Goal: Check status: Check status

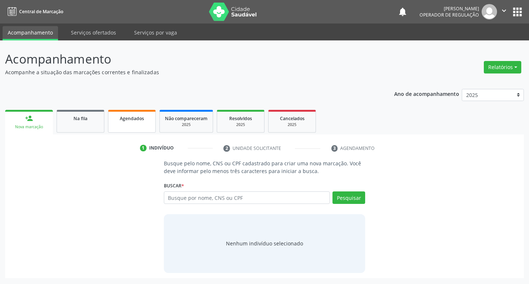
click at [130, 118] on span "Agendados" at bounding box center [132, 118] width 24 height 6
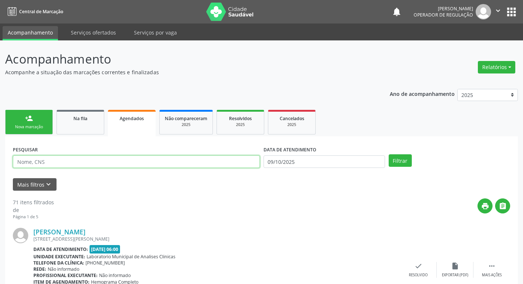
click at [149, 160] on input "text" at bounding box center [136, 161] width 247 height 12
type input "702606237553644"
click at [389, 154] on button "Filtrar" at bounding box center [400, 160] width 23 height 12
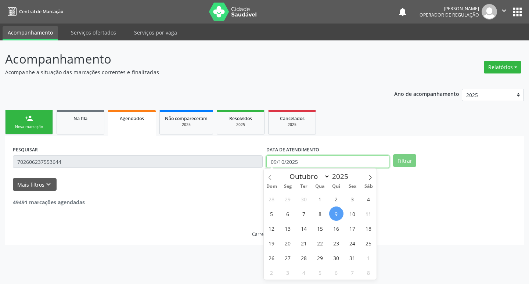
click at [298, 160] on input "09/10/2025" at bounding box center [327, 161] width 123 height 12
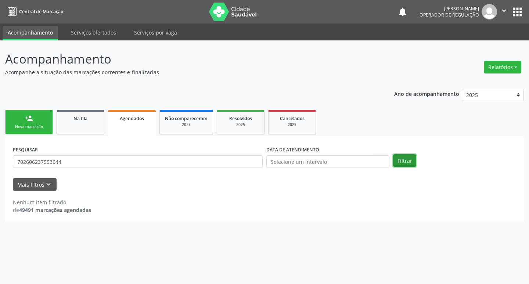
drag, startPoint x: 413, startPoint y: 155, endPoint x: 353, endPoint y: 166, distance: 61.4
click at [413, 155] on button "Filtrar" at bounding box center [404, 160] width 23 height 12
click at [404, 154] on button "Filtrar" at bounding box center [404, 160] width 23 height 12
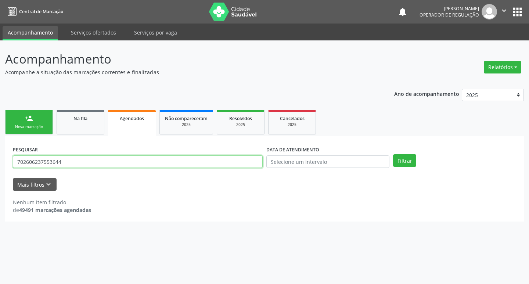
click at [80, 158] on input "702606237553644" at bounding box center [138, 161] width 250 height 12
type input "702606237553644"
click at [393, 154] on button "Filtrar" at bounding box center [404, 160] width 23 height 12
click at [67, 163] on input "702606237553644" at bounding box center [138, 161] width 250 height 12
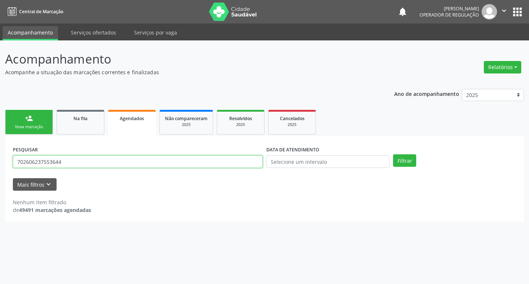
click at [67, 163] on input "702606237553644" at bounding box center [138, 161] width 250 height 12
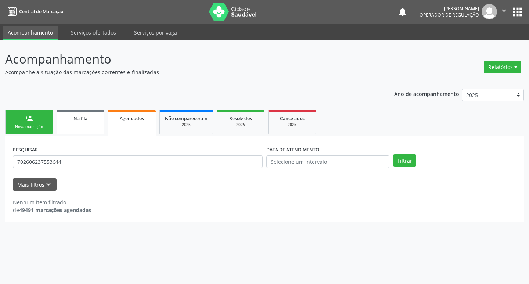
click at [86, 125] on link "Na fila" at bounding box center [81, 122] width 48 height 25
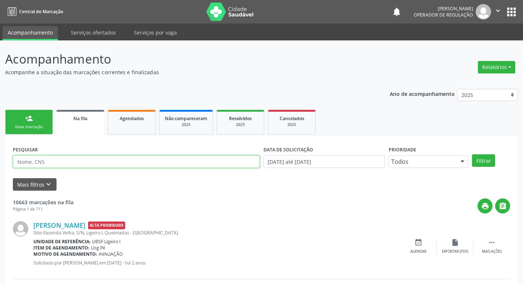
click at [60, 164] on input "text" at bounding box center [136, 161] width 247 height 12
paste input "702606237553644"
type input "702606237553644"
click at [472, 154] on button "Filtrar" at bounding box center [483, 160] width 23 height 12
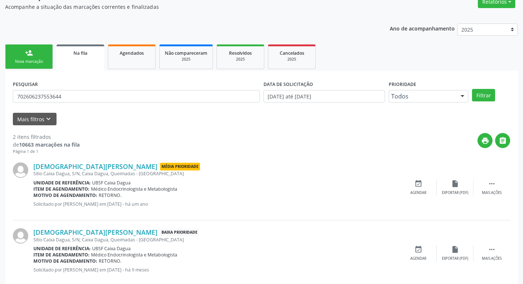
scroll to position [80, 0]
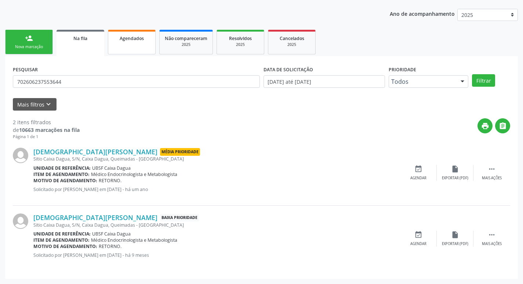
click at [118, 48] on link "Agendados" at bounding box center [132, 42] width 48 height 25
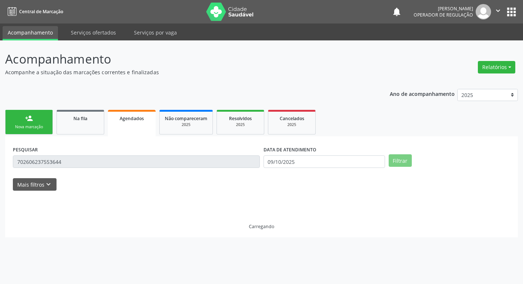
scroll to position [0, 0]
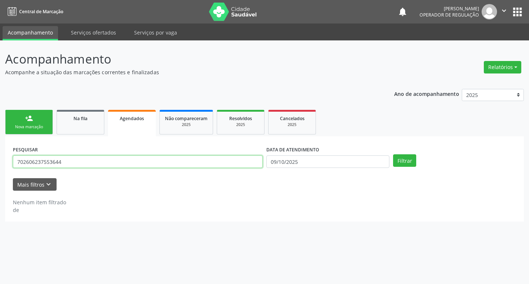
click at [146, 157] on input "702606237553644" at bounding box center [138, 161] width 250 height 12
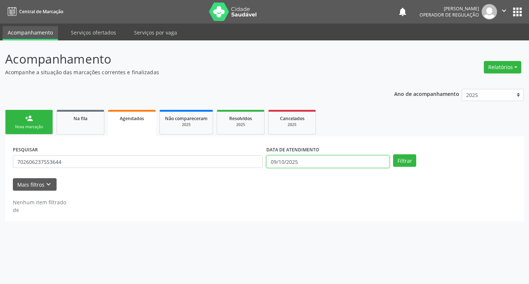
click at [369, 161] on input "09/10/2025" at bounding box center [327, 161] width 123 height 12
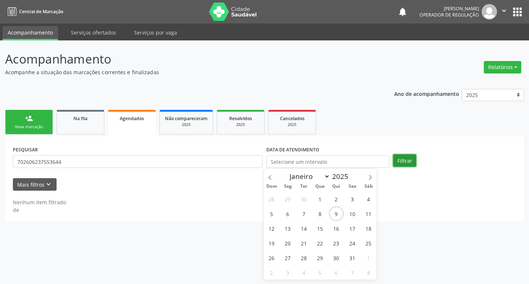
click at [395, 156] on button "Filtrar" at bounding box center [404, 160] width 23 height 12
click at [410, 158] on button "Filtrar" at bounding box center [404, 160] width 23 height 12
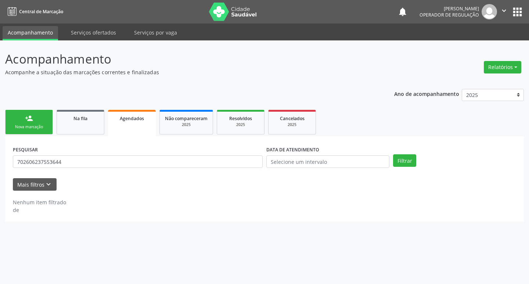
click at [38, 119] on link "person_add Nova marcação" at bounding box center [29, 122] width 48 height 25
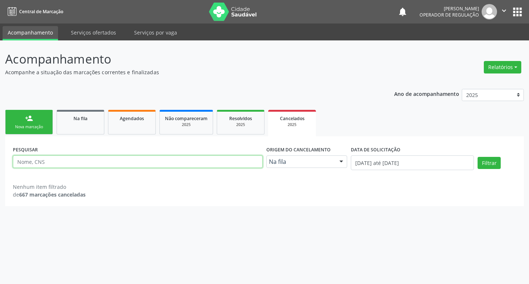
click at [198, 158] on input "text" at bounding box center [138, 161] width 250 height 12
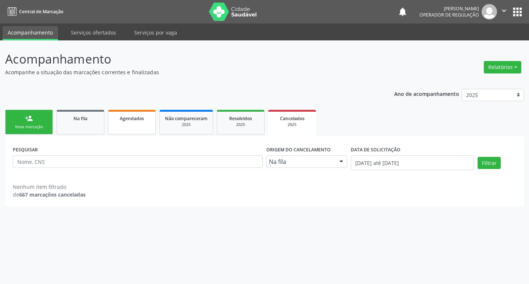
click at [129, 122] on link "Agendados" at bounding box center [132, 122] width 48 height 25
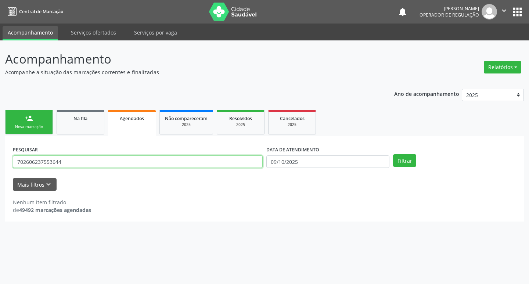
drag, startPoint x: 170, startPoint y: 159, endPoint x: 0, endPoint y: 168, distance: 169.9
click at [0, 168] on div "Acompanhamento Acompanhe a situação das marcações correntes e finalizadas Relat…" at bounding box center [264, 162] width 529 height 244
type input "[PERSON_NAME]"
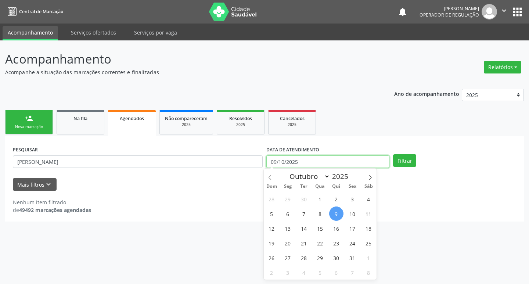
click at [317, 159] on input "09/10/2025" at bounding box center [327, 161] width 123 height 12
click at [402, 160] on button "Filtrar" at bounding box center [404, 160] width 23 height 12
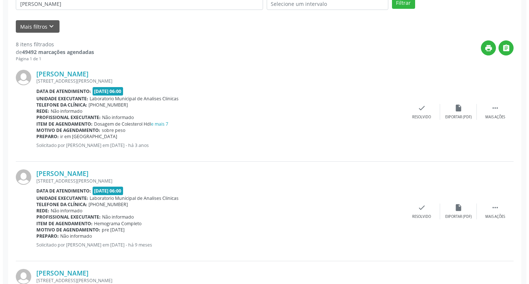
scroll to position [158, 0]
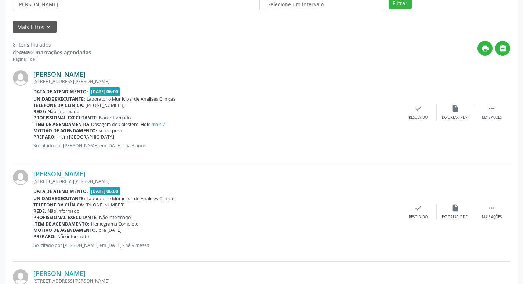
click at [83, 74] on link "[PERSON_NAME]" at bounding box center [59, 74] width 52 height 8
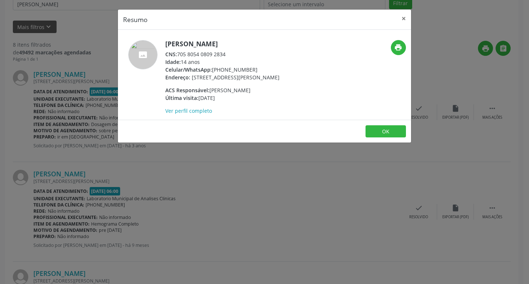
drag, startPoint x: 179, startPoint y: 51, endPoint x: 230, endPoint y: 57, distance: 51.1
click at [230, 57] on div "CNS: 705 8054 0809 2834" at bounding box center [222, 54] width 114 height 8
copy div "705 8054 0809 2834"
click at [267, 197] on div "Resumo × [PERSON_NAME] CNS: 705 8054 0809 2834 Idade: 14 anos Celular/WhatsApp:…" at bounding box center [264, 142] width 529 height 284
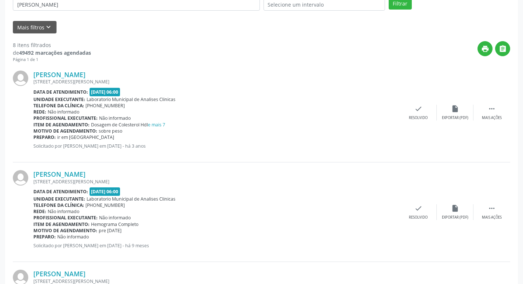
scroll to position [0, 0]
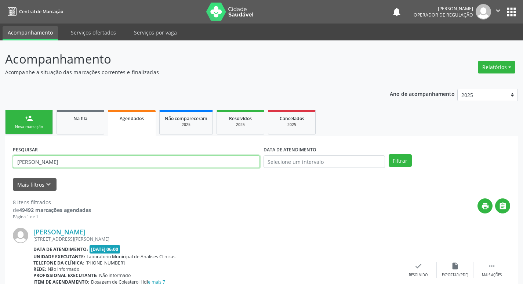
click at [62, 163] on input "[PERSON_NAME]" at bounding box center [136, 161] width 247 height 12
paste input "705 8054 0809 2834"
click at [389, 154] on button "Filtrar" at bounding box center [400, 160] width 23 height 12
click at [29, 163] on input "LANA 705 8054 0809 2834" at bounding box center [136, 161] width 247 height 12
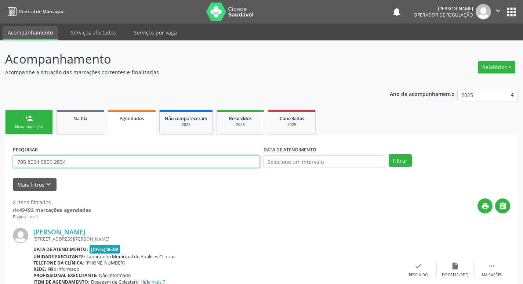
type input "705 8054 0809 2834"
click at [389, 154] on button "Filtrar" at bounding box center [400, 160] width 23 height 12
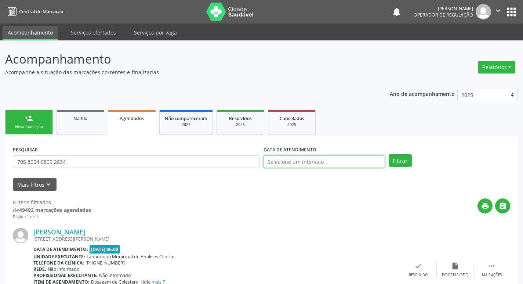
click at [323, 159] on input "text" at bounding box center [325, 161] width 122 height 12
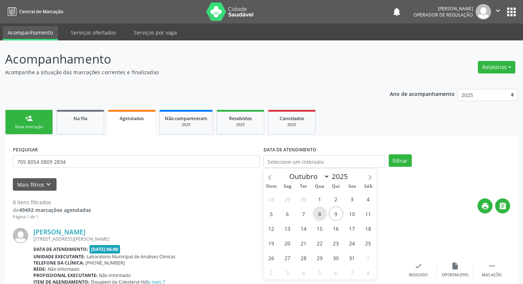
click at [324, 213] on span "8" at bounding box center [320, 213] width 14 height 14
type input "08/10/2025"
click at [318, 214] on span "8" at bounding box center [320, 213] width 14 height 14
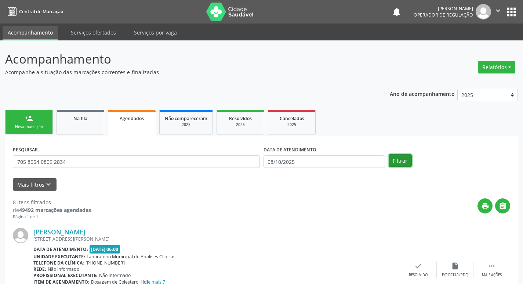
click at [397, 159] on button "Filtrar" at bounding box center [400, 160] width 23 height 12
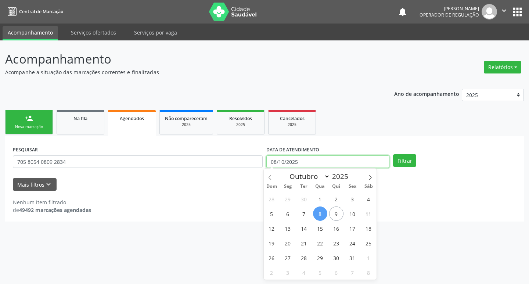
click at [367, 157] on input "08/10/2025" at bounding box center [327, 161] width 123 height 12
click at [324, 213] on span "8" at bounding box center [320, 213] width 14 height 14
type input "08/10/2025"
click at [317, 214] on span "8" at bounding box center [320, 213] width 14 height 14
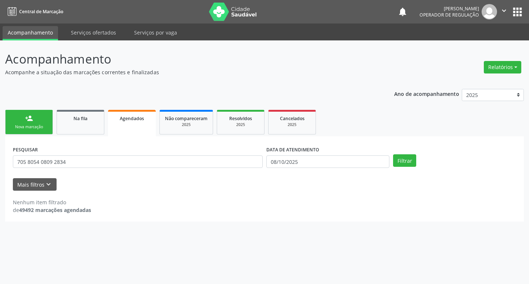
click at [405, 167] on div "PESQUISAR 705 8054 0809 2834 DATA DE ATENDIMENTO [DATE] Filtrar" at bounding box center [264, 158] width 507 height 29
click at [406, 160] on button "Filtrar" at bounding box center [404, 160] width 23 height 12
click at [402, 161] on button "Filtrar" at bounding box center [404, 160] width 23 height 12
click at [329, 163] on input "08/10/2025" at bounding box center [327, 161] width 123 height 12
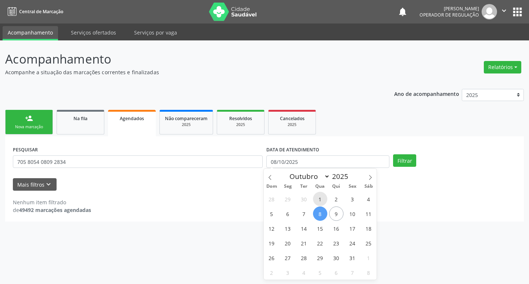
click at [318, 198] on span "1" at bounding box center [320, 199] width 14 height 14
type input "[DATE]"
click at [403, 163] on button "Filtrar" at bounding box center [404, 160] width 23 height 12
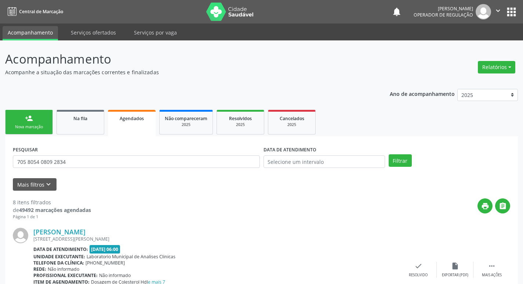
click at [28, 111] on link "person_add Nova marcação" at bounding box center [29, 122] width 48 height 25
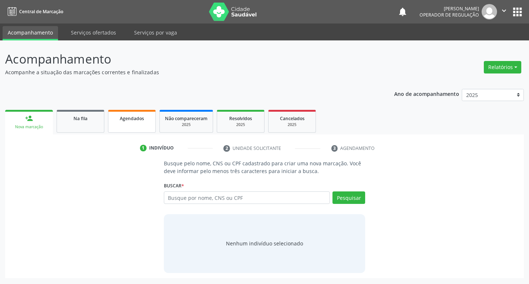
click at [128, 115] on div "Agendados" at bounding box center [132, 118] width 37 height 8
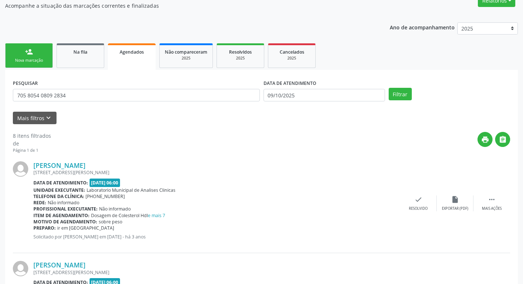
scroll to position [73, 0]
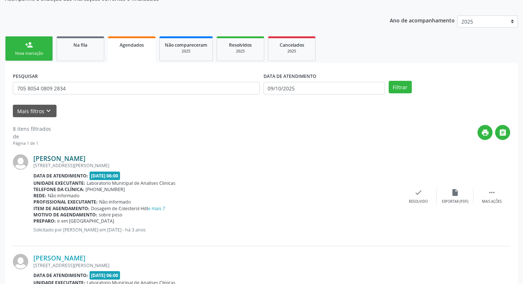
click at [86, 159] on link "[PERSON_NAME]" at bounding box center [59, 158] width 52 height 8
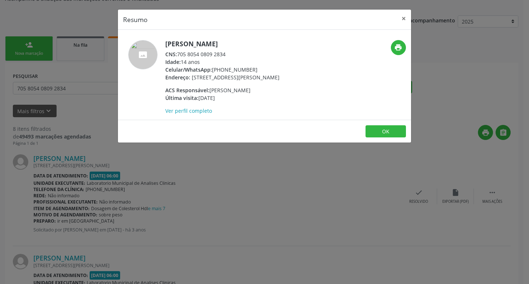
drag, startPoint x: 180, startPoint y: 53, endPoint x: 230, endPoint y: 55, distance: 50.7
click at [233, 53] on div "CNS: 705 8054 0809 2834" at bounding box center [222, 54] width 114 height 8
copy div "705 8054 0809 2834"
click at [283, 195] on div "Resumo × [PERSON_NAME] CNS: 705 8054 0809 2834 Idade: 14 anos Celular/WhatsApp:…" at bounding box center [264, 142] width 529 height 284
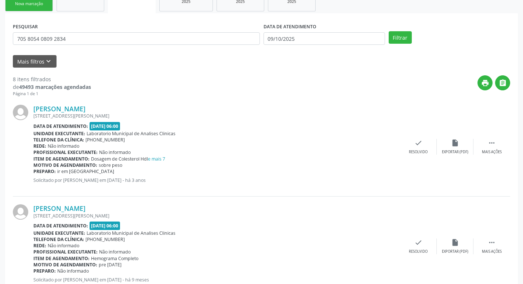
scroll to position [0, 0]
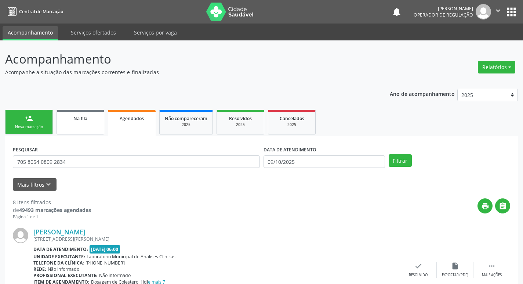
click at [87, 120] on span "Na fila" at bounding box center [80, 118] width 14 height 6
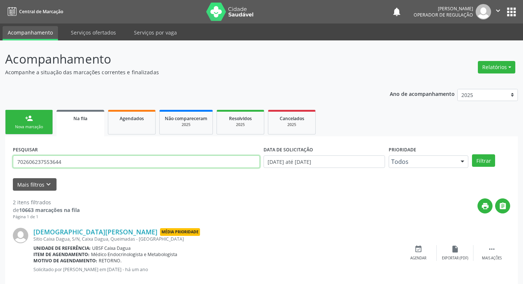
click at [91, 160] on input "702606237553644" at bounding box center [136, 161] width 247 height 12
paste input "705 8054 0809 2834"
type input "705 8054 0809 2834"
click at [472, 154] on button "Filtrar" at bounding box center [483, 160] width 23 height 12
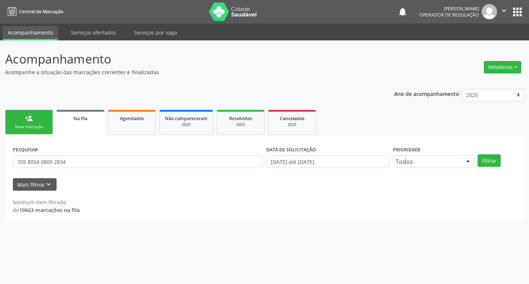
drag, startPoint x: 133, startPoint y: 121, endPoint x: 0, endPoint y: 15, distance: 170.2
click at [134, 121] on span "Agendados" at bounding box center [132, 118] width 24 height 6
select select "9"
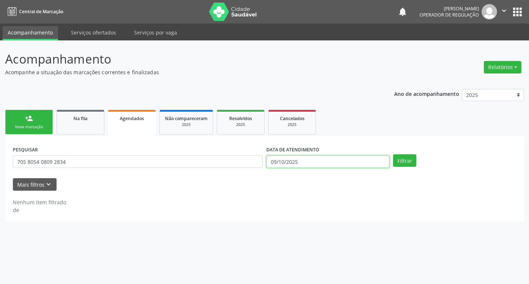
click at [351, 163] on input "09/10/2025" at bounding box center [327, 161] width 123 height 12
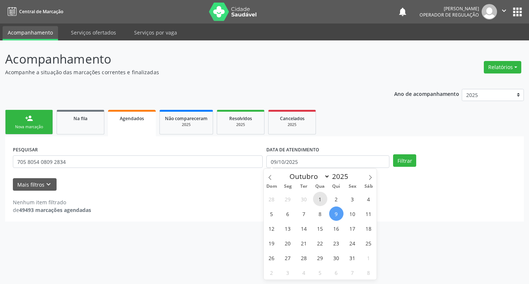
click at [323, 198] on span "1" at bounding box center [320, 199] width 14 height 14
type input "[DATE]"
click at [411, 162] on button "Filtrar" at bounding box center [404, 160] width 23 height 12
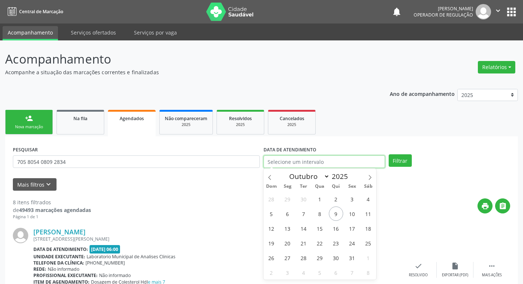
click at [372, 162] on input "text" at bounding box center [325, 161] width 122 height 12
click at [320, 211] on span "8" at bounding box center [320, 213] width 14 height 14
type input "08/10/2025"
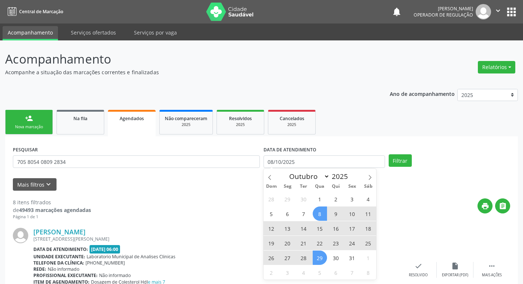
click at [319, 257] on span "29" at bounding box center [320, 258] width 14 height 14
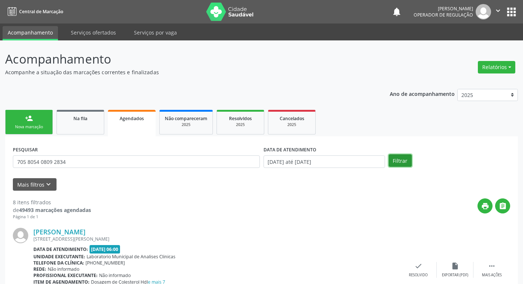
click at [399, 161] on button "Filtrar" at bounding box center [400, 160] width 23 height 12
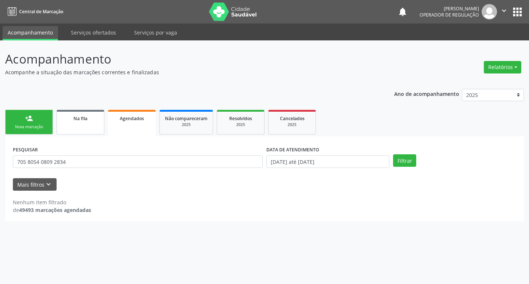
click at [82, 122] on link "Na fila" at bounding box center [81, 122] width 48 height 25
click at [475, 158] on div "Prioridade Todos Todos Baixa Prioridade Média Prioridade Alta Prioridade Nenhum…" at bounding box center [433, 158] width 84 height 29
click at [485, 158] on button "Filtrar" at bounding box center [489, 160] width 23 height 12
click at [505, 11] on icon "" at bounding box center [504, 11] width 8 height 8
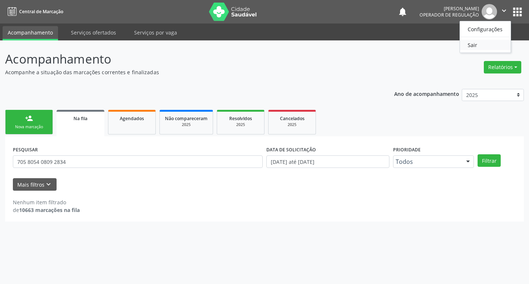
click at [492, 43] on link "Sair" at bounding box center [485, 45] width 51 height 10
